Goal: Task Accomplishment & Management: Use online tool/utility

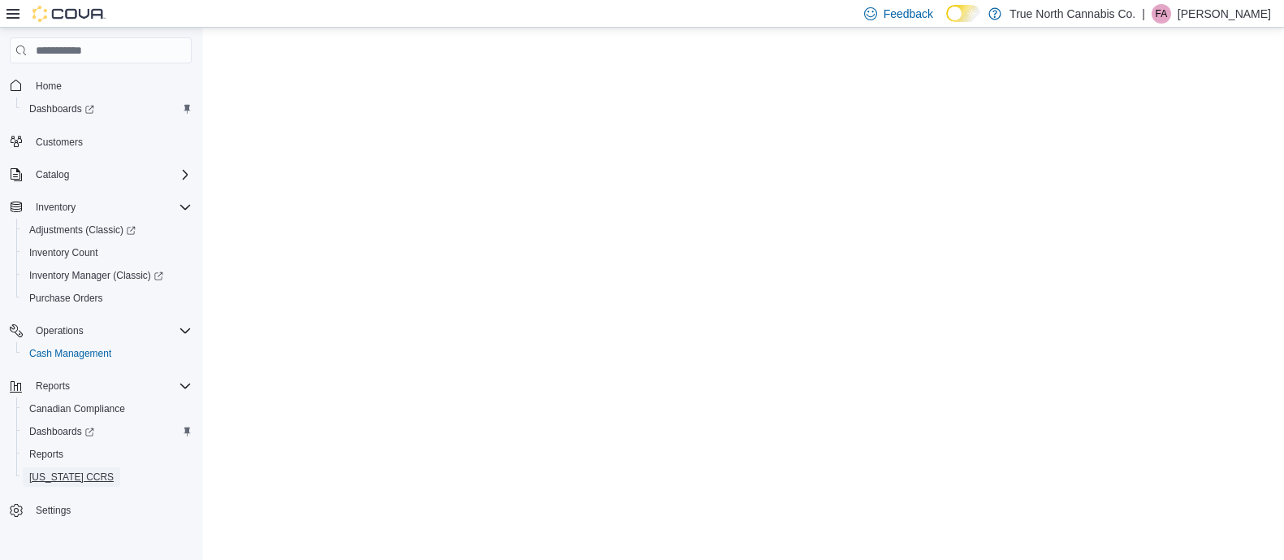
click at [57, 470] on span "[US_STATE] CCRS" at bounding box center [71, 476] width 84 height 13
click at [57, 448] on div "Reports" at bounding box center [107, 454] width 182 height 23
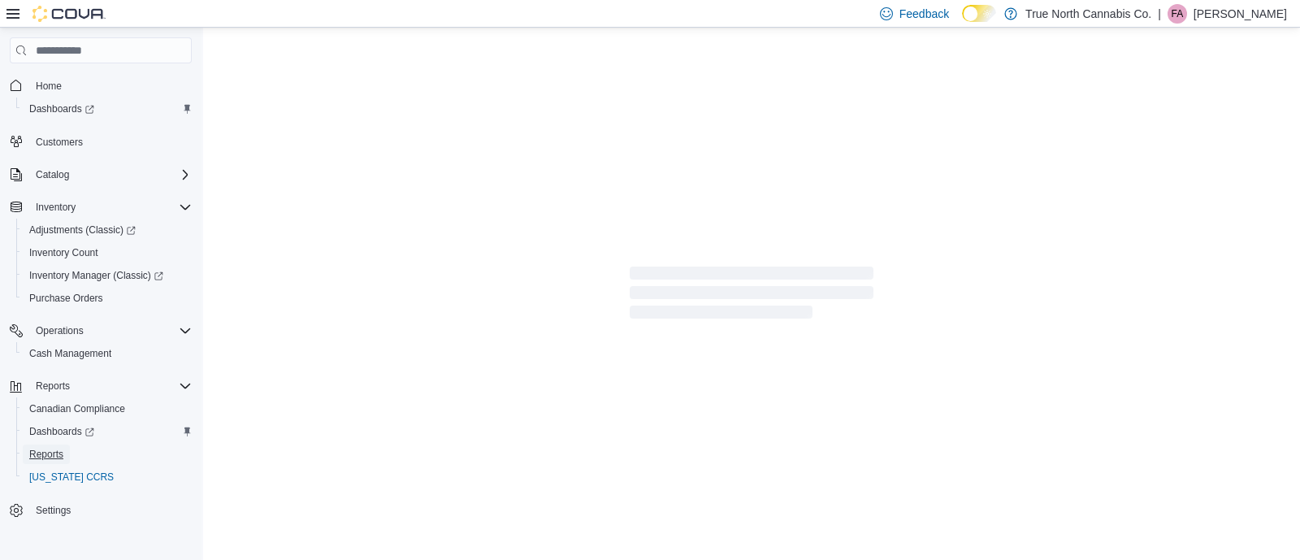
click at [53, 448] on span "Reports" at bounding box center [46, 454] width 34 height 13
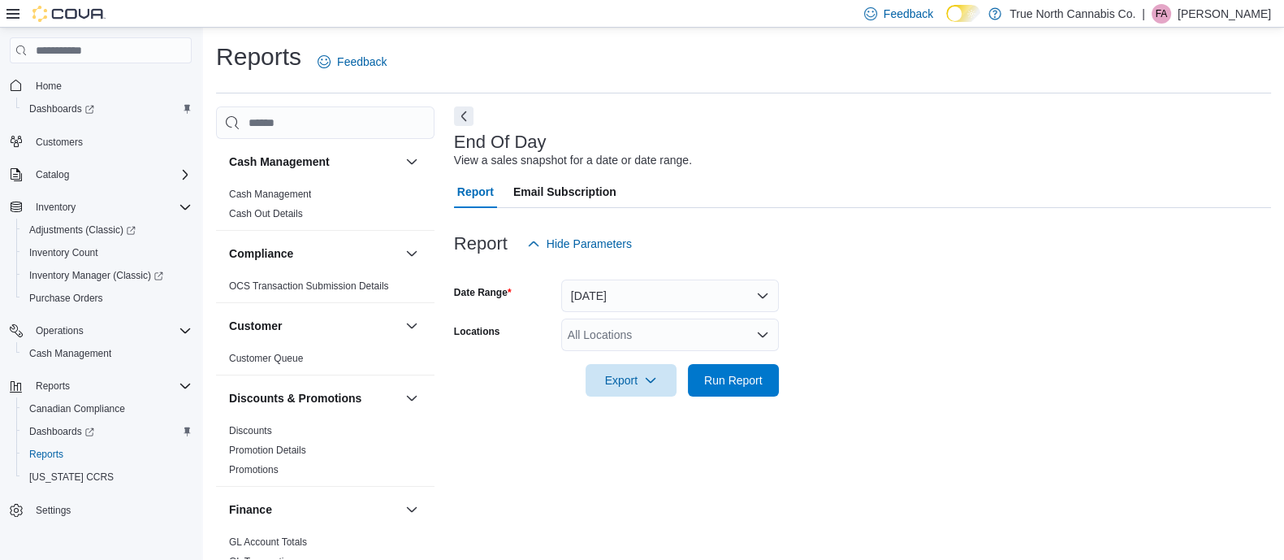
scroll to position [11, 0]
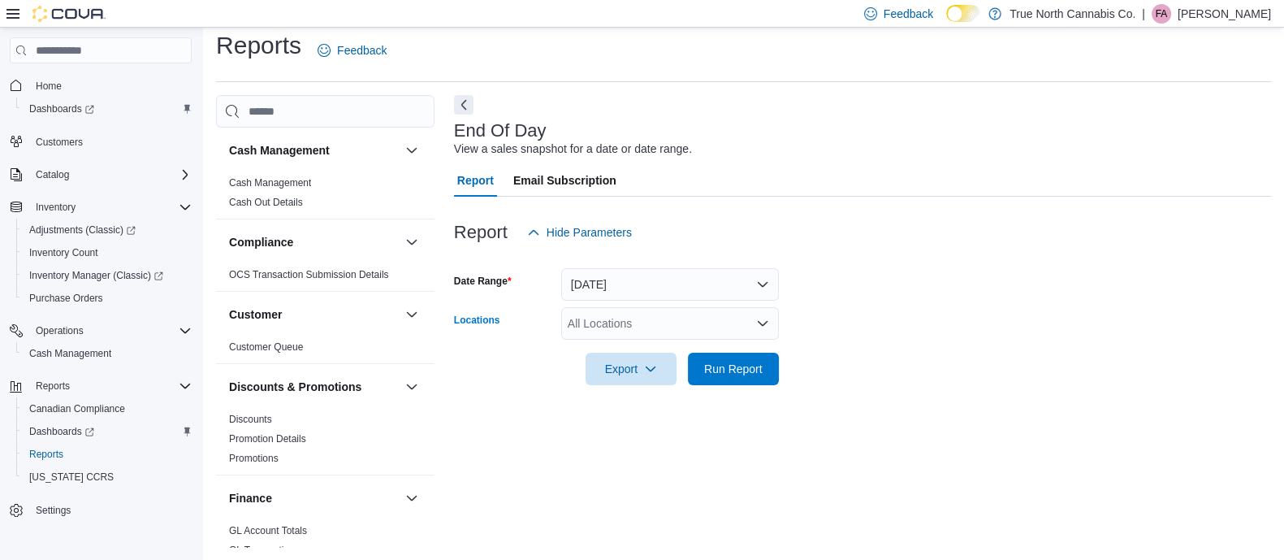
click at [747, 314] on div "All Locations" at bounding box center [670, 323] width 218 height 32
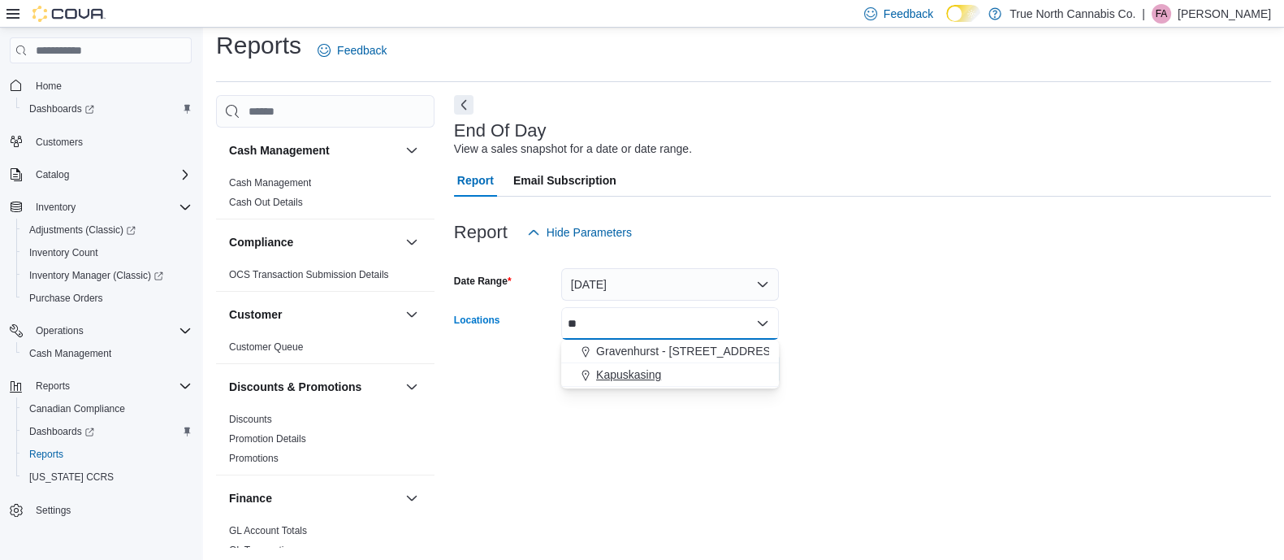
type input "**"
click at [635, 381] on span "Kapuskasing" at bounding box center [628, 374] width 65 height 16
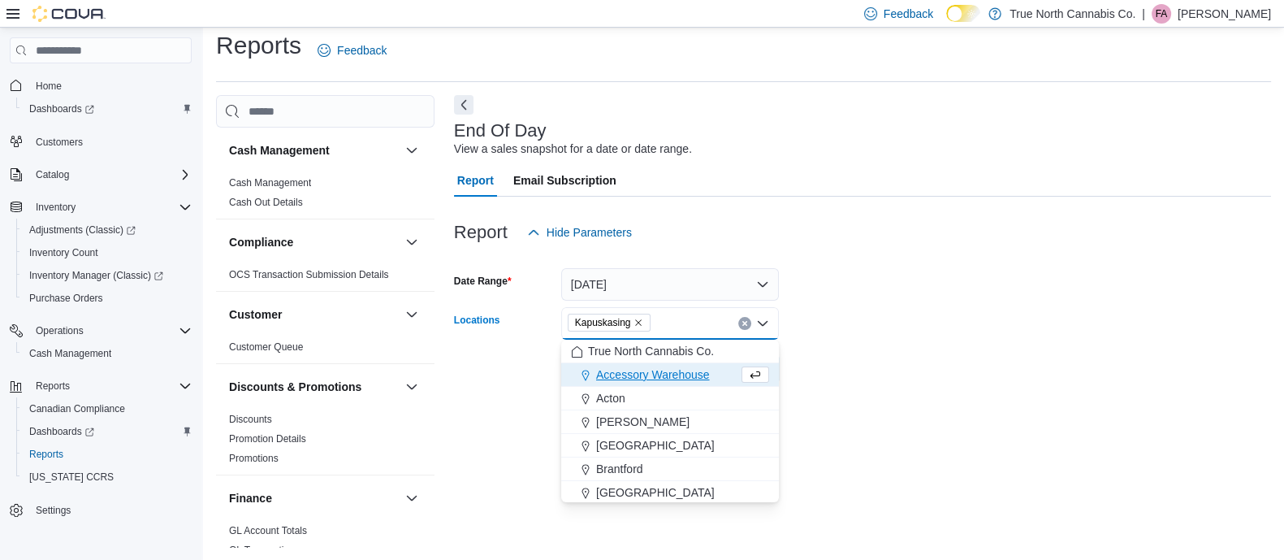
click at [820, 401] on div at bounding box center [862, 394] width 817 height 19
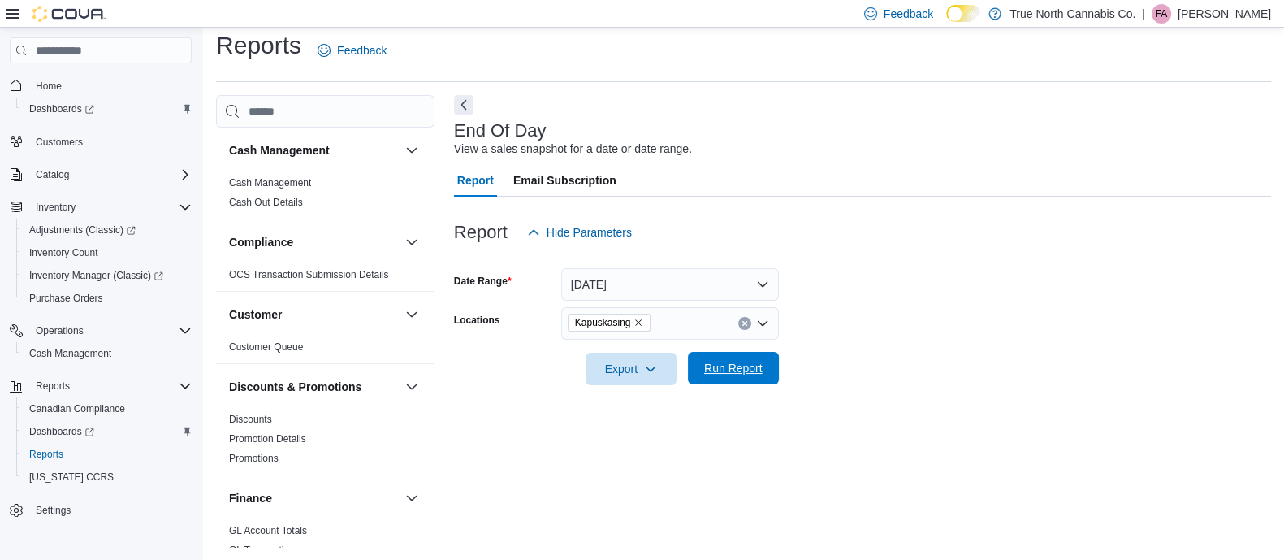
click at [743, 374] on span "Run Report" at bounding box center [733, 368] width 58 height 16
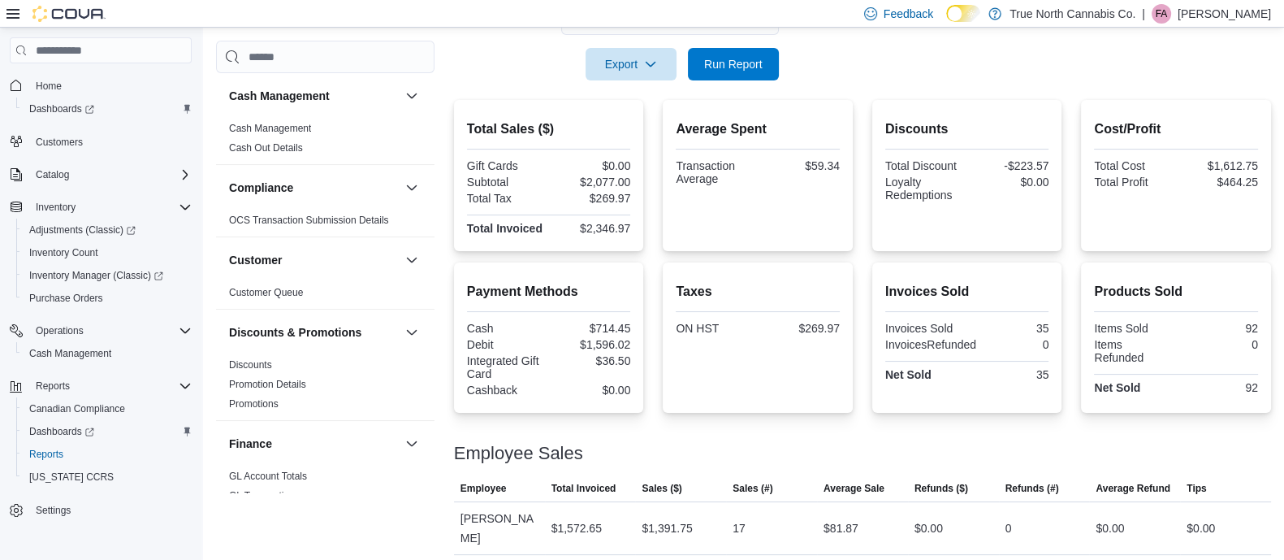
scroll to position [357, 0]
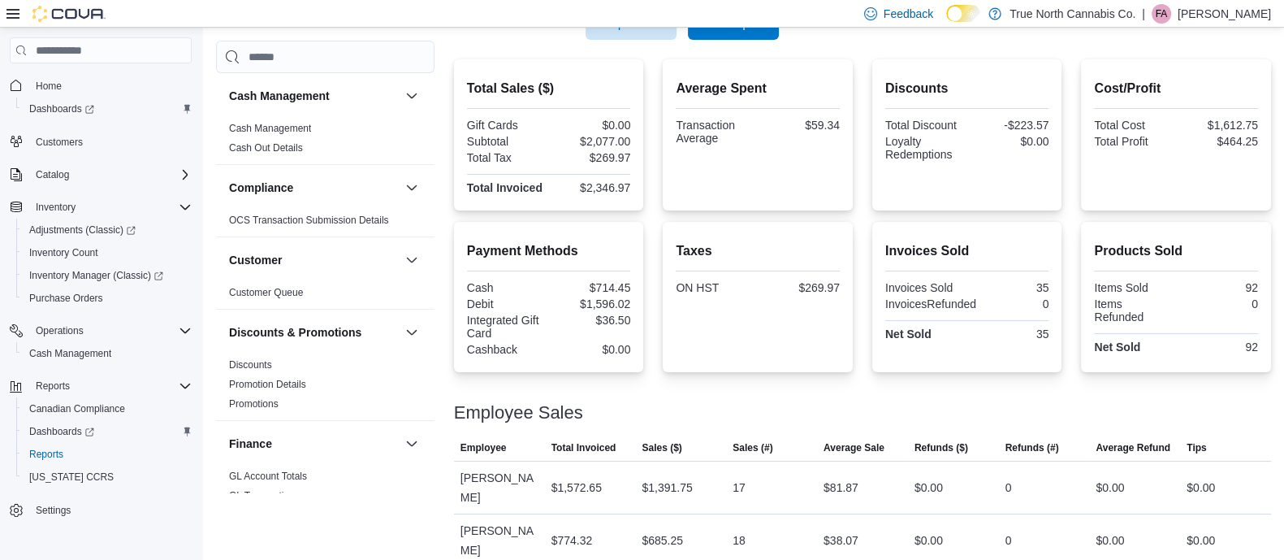
click at [780, 404] on div "Employee Sales" at bounding box center [862, 412] width 817 height 19
click at [836, 398] on div at bounding box center [862, 392] width 817 height 19
drag, startPoint x: 1174, startPoint y: 457, endPoint x: 807, endPoint y: 439, distance: 366.8
click at [819, 452] on tr "Employee Total Invoiced Sales ($) Sales (#) Average Sale Refunds ($) Refunds (#…" at bounding box center [862, 448] width 817 height 27
click at [1027, 135] on div "$0.00" at bounding box center [1010, 141] width 79 height 13
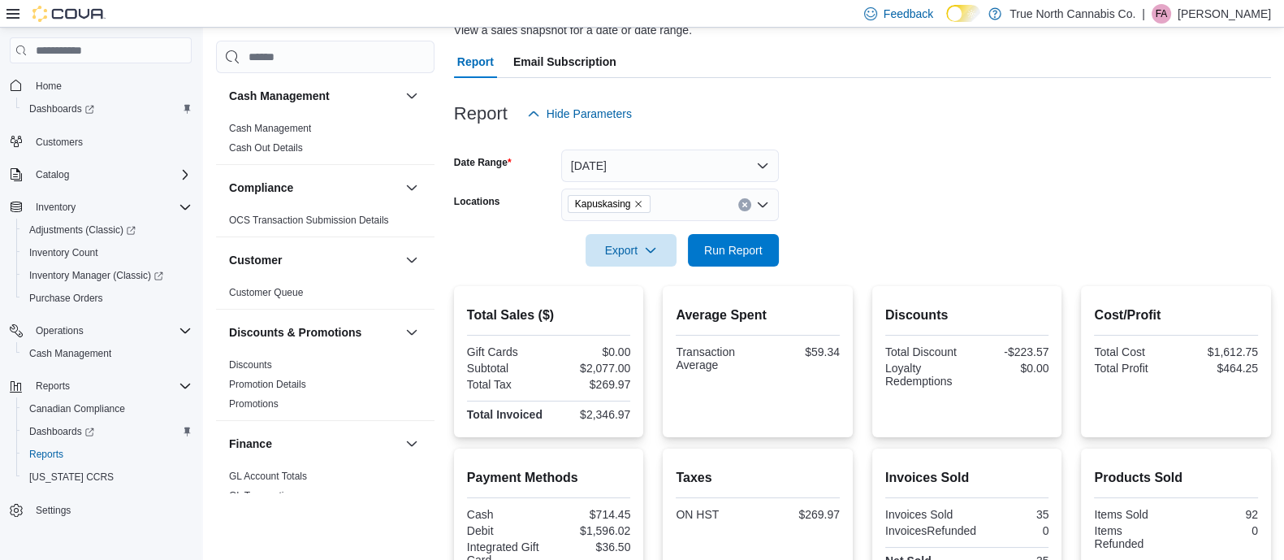
scroll to position [0, 0]
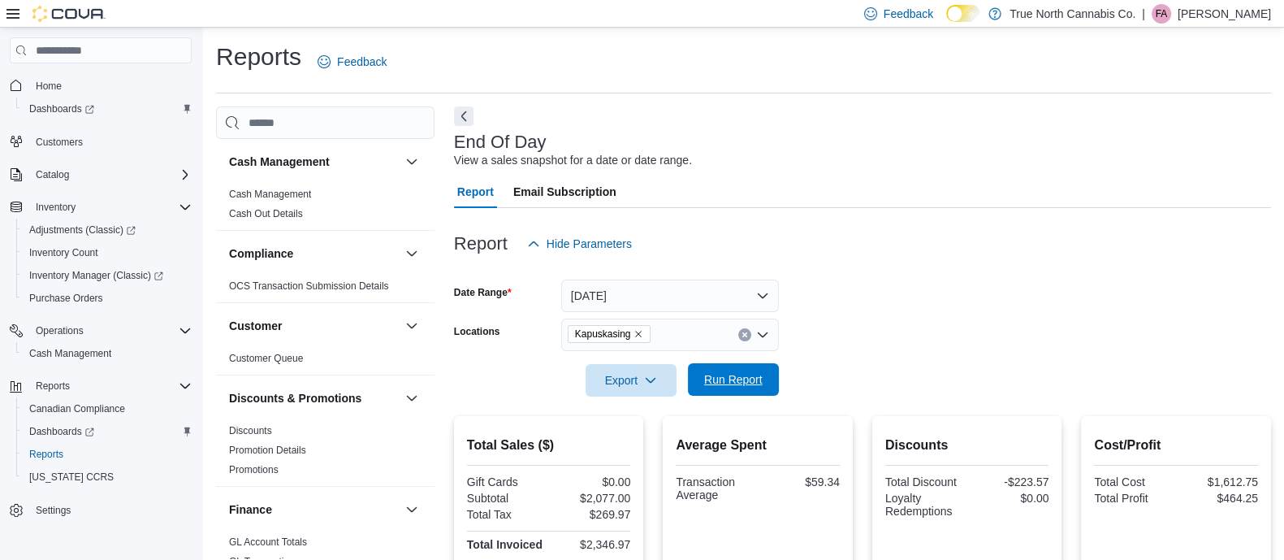
click at [745, 374] on span "Run Report" at bounding box center [733, 379] width 58 height 16
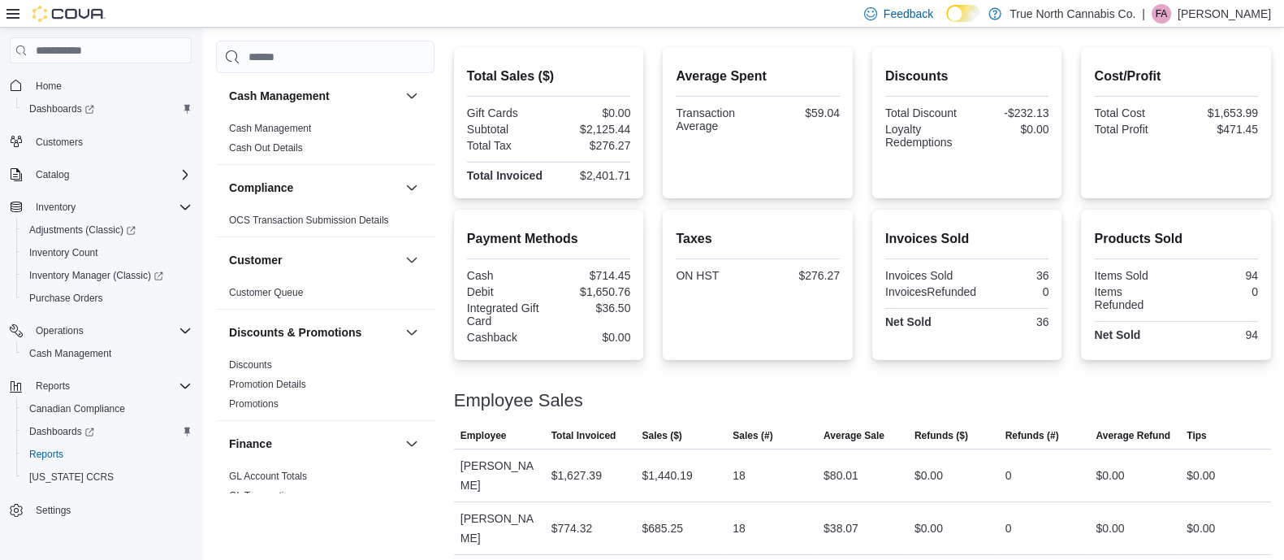
scroll to position [357, 0]
